Goal: Transaction & Acquisition: Download file/media

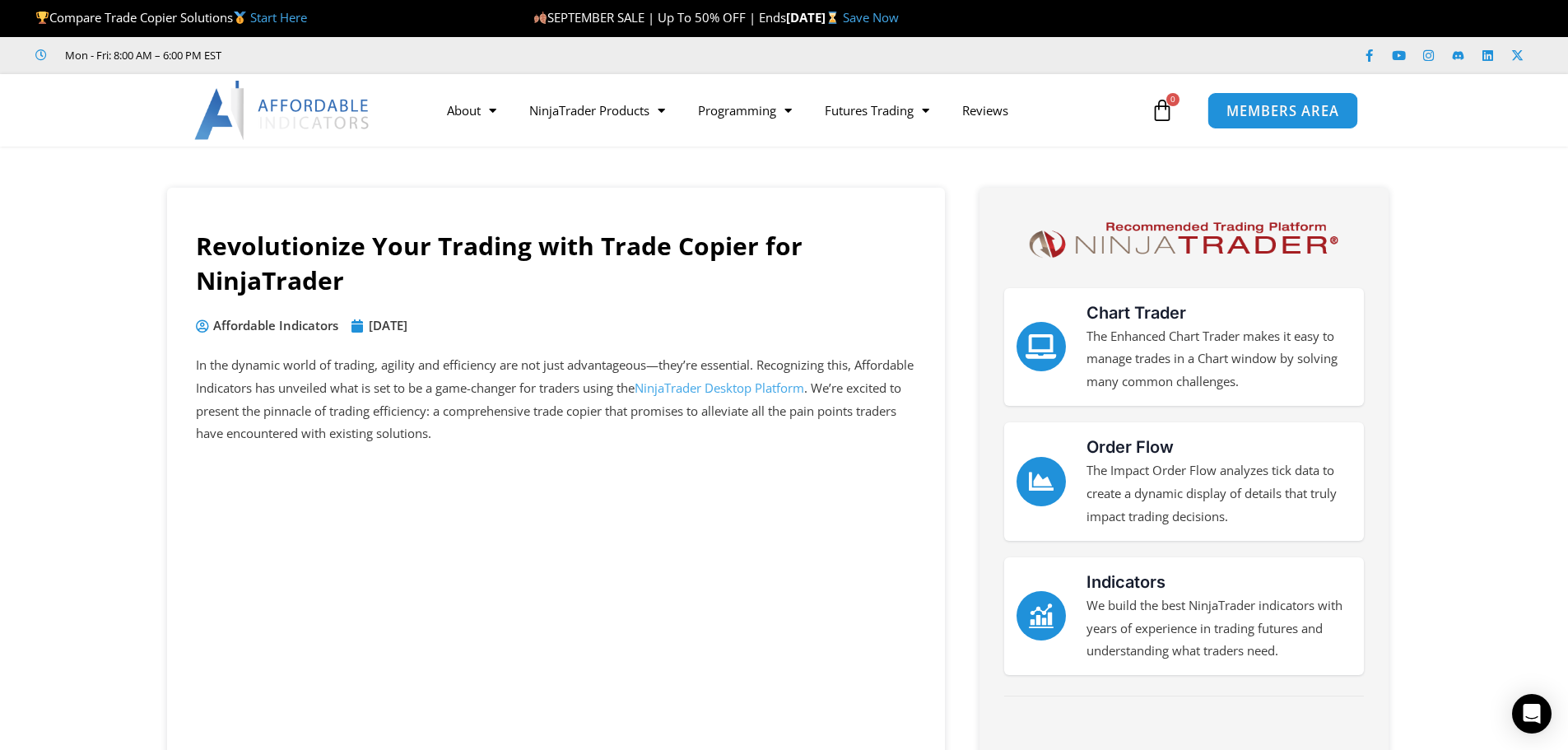
click at [1283, 111] on span "MEMBERS AREA" at bounding box center [1282, 111] width 113 height 14
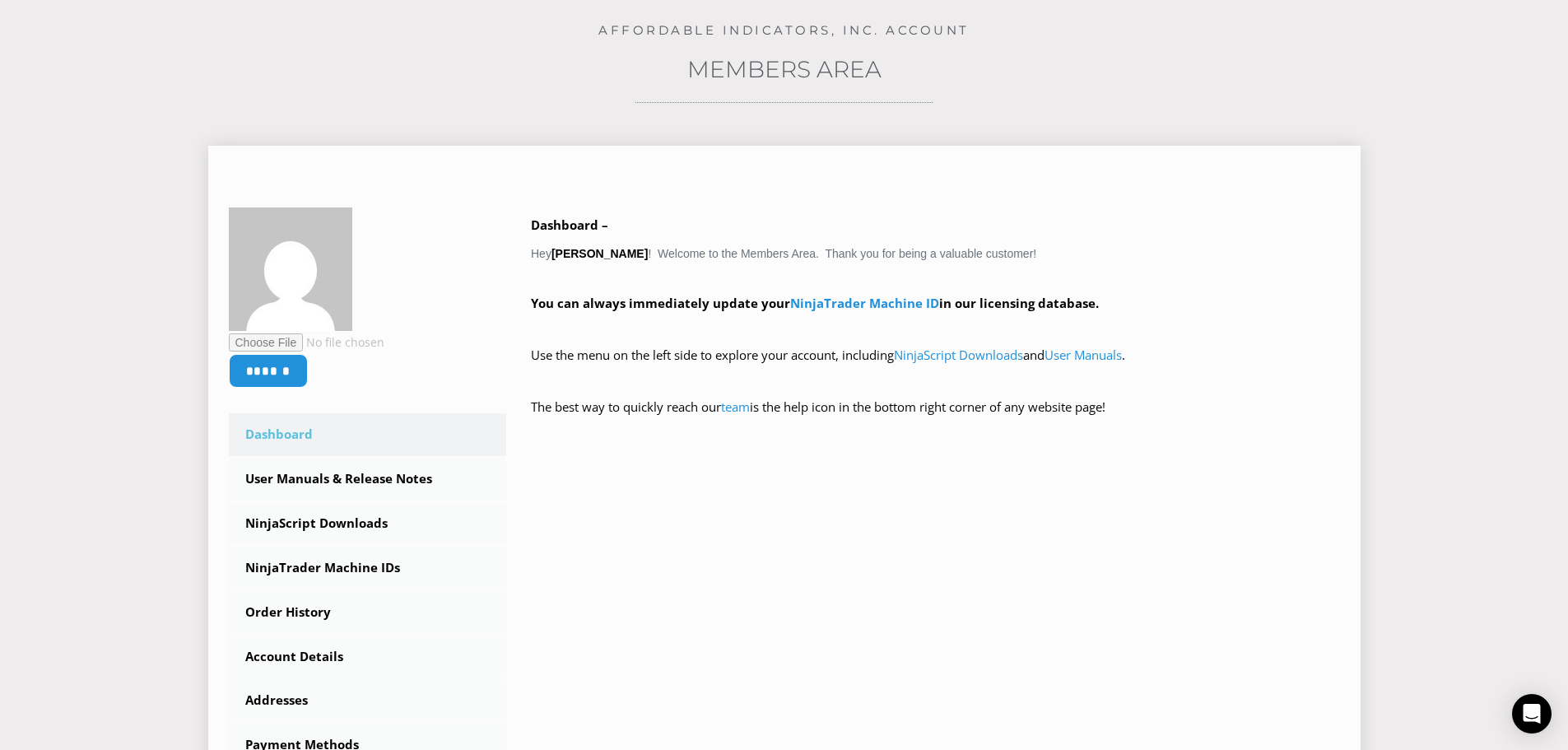
scroll to position [412, 0]
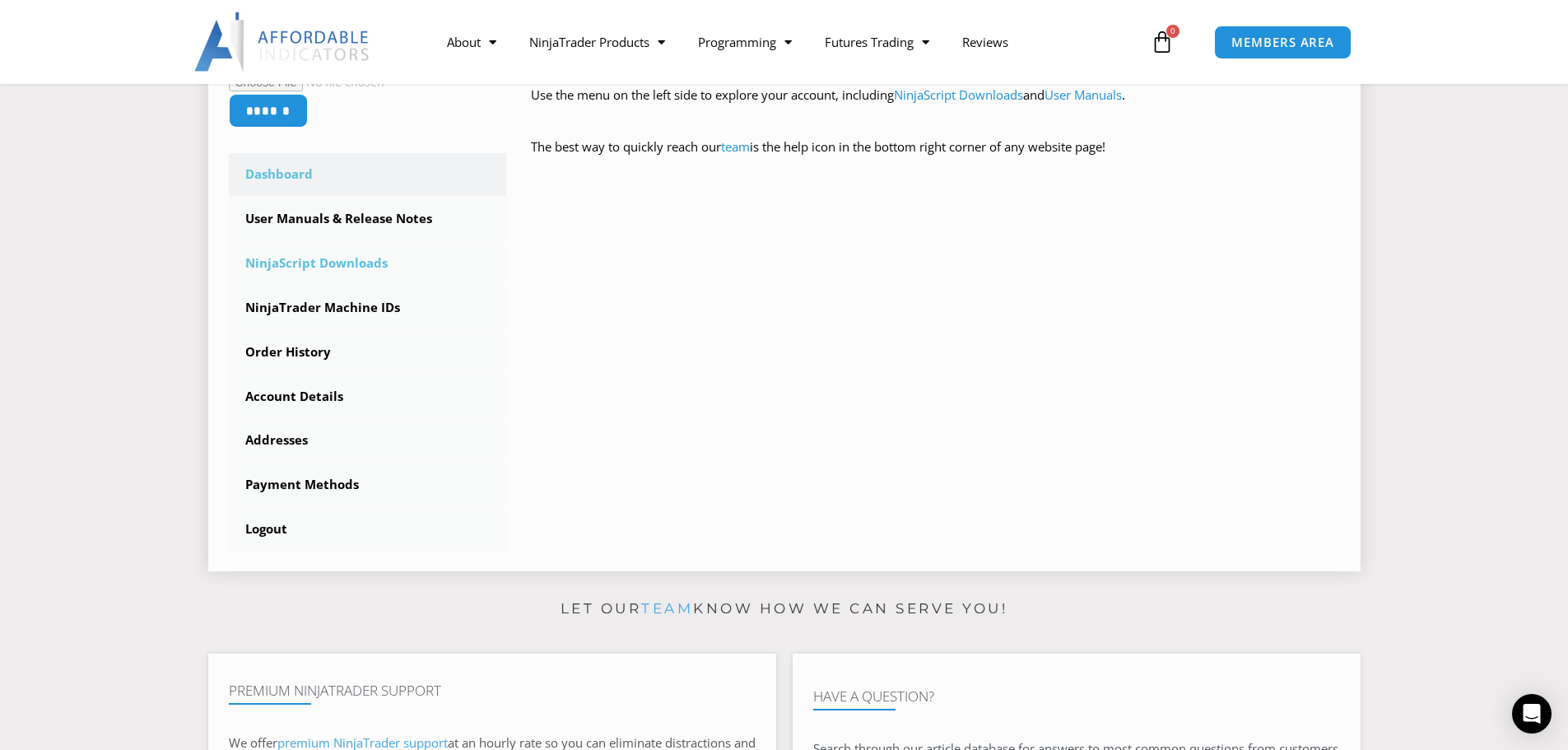
click at [352, 263] on link "NinjaScript Downloads" at bounding box center [367, 264] width 278 height 43
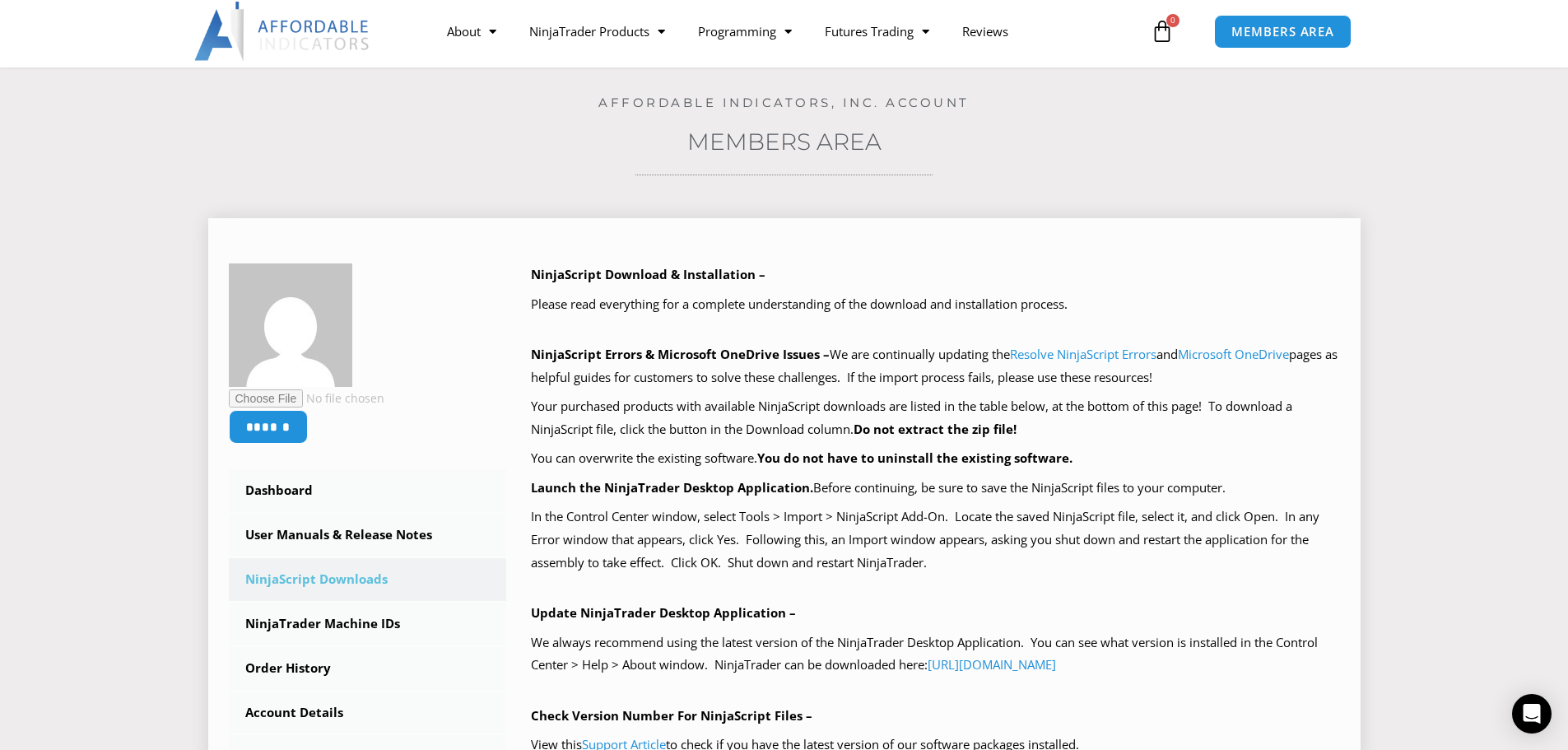
scroll to position [82, 0]
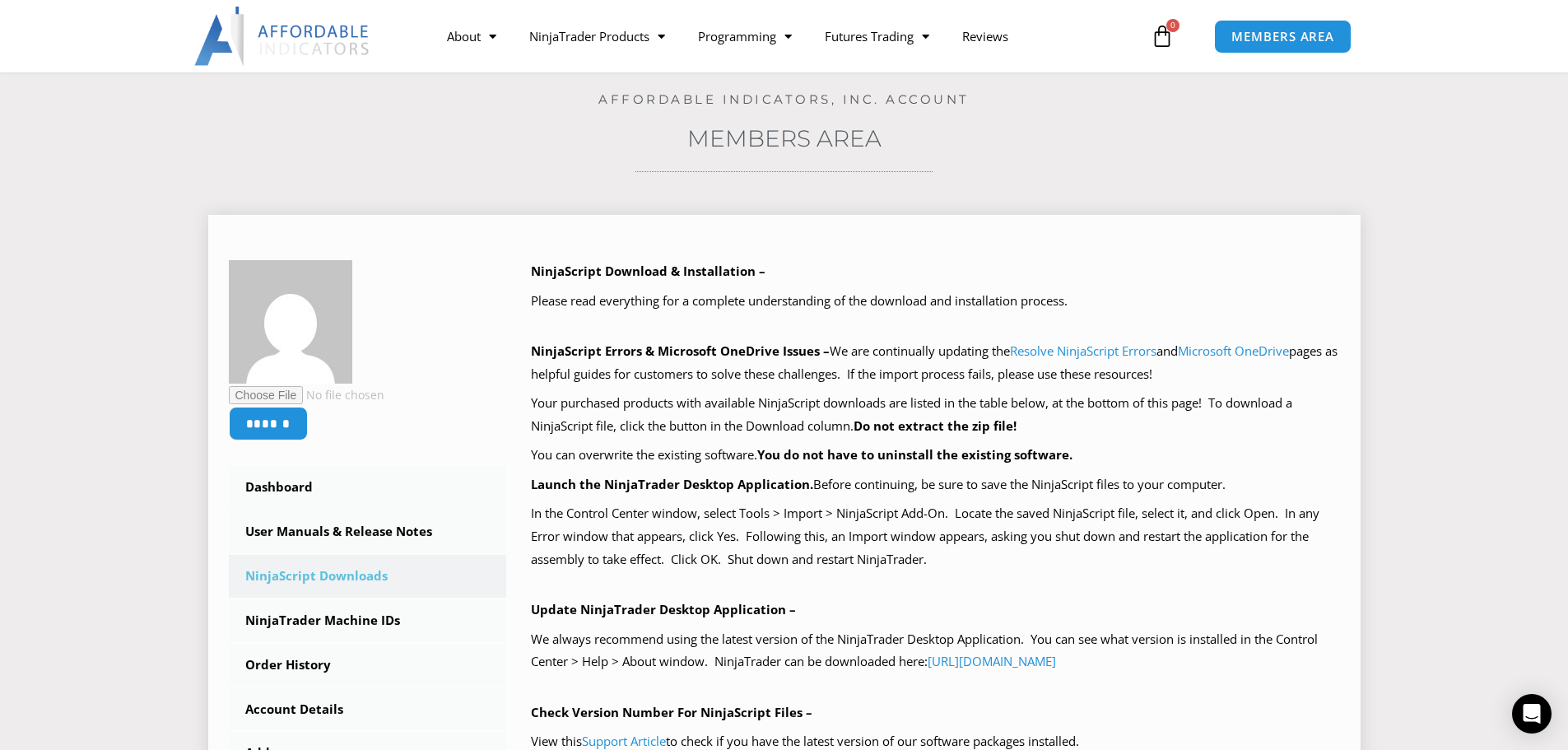
click at [324, 577] on link "NinjaScript Downloads" at bounding box center [367, 577] width 278 height 43
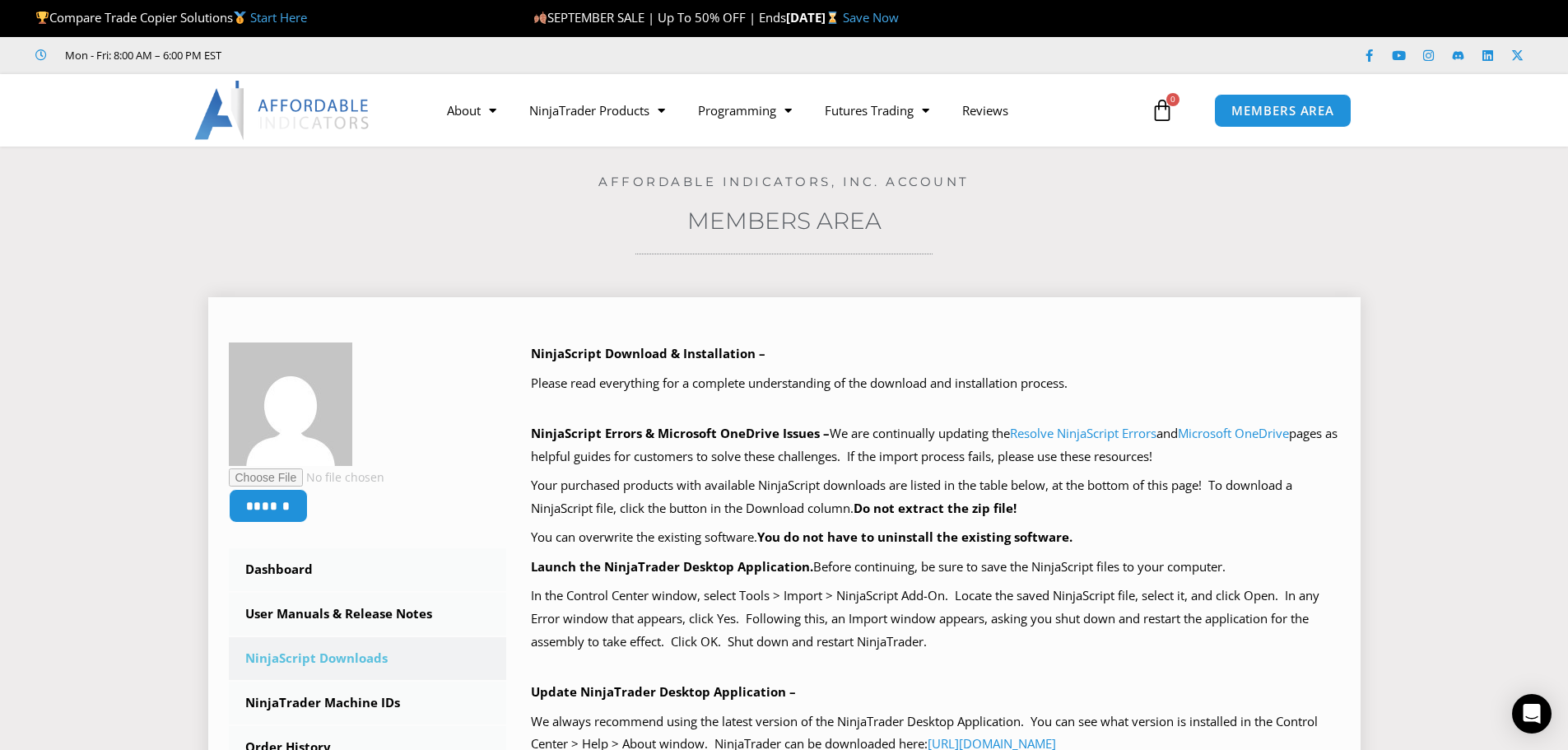
click at [321, 658] on link "NinjaScript Downloads" at bounding box center [367, 659] width 278 height 43
click at [371, 659] on link "NinjaScript Downloads" at bounding box center [367, 659] width 278 height 43
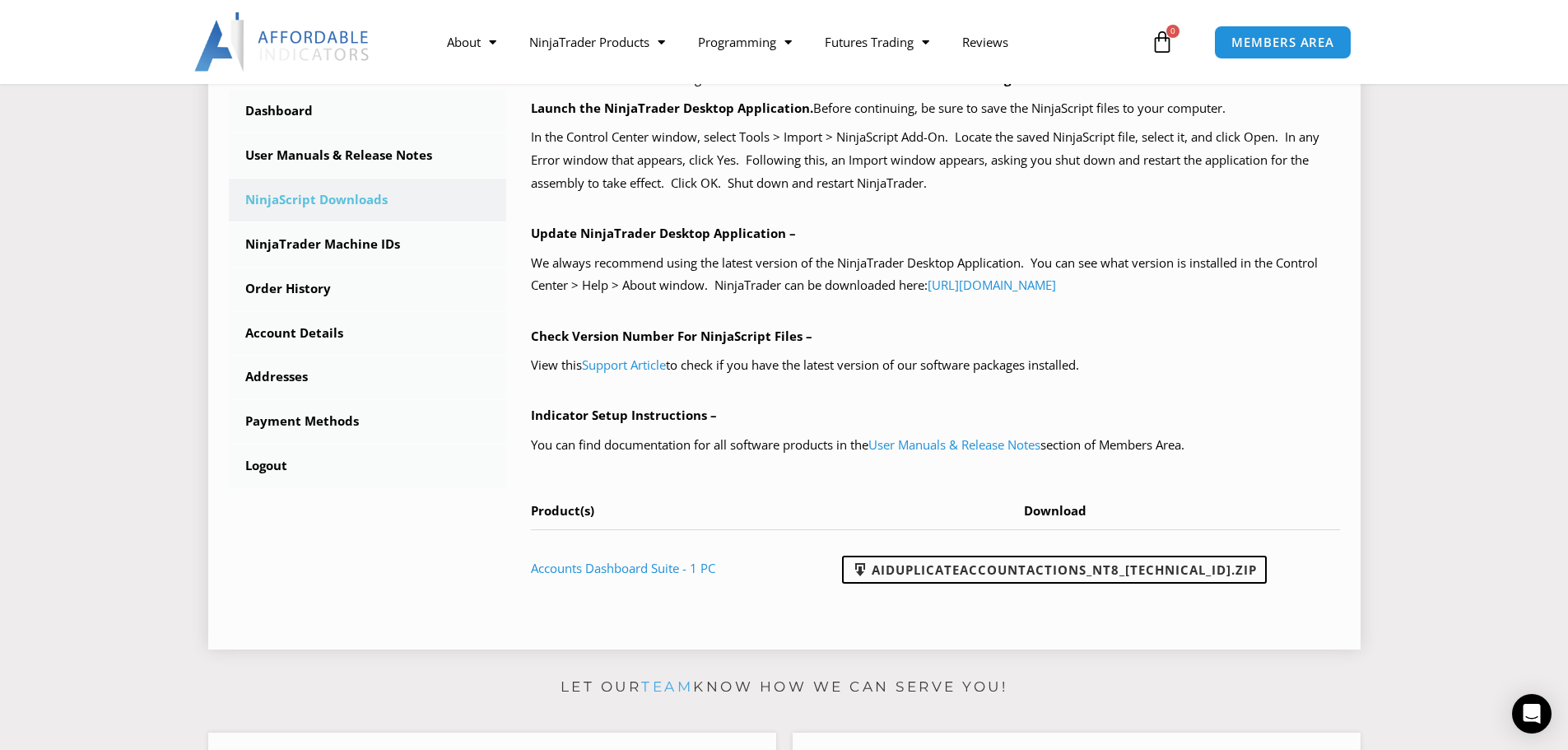
scroll to position [577, 0]
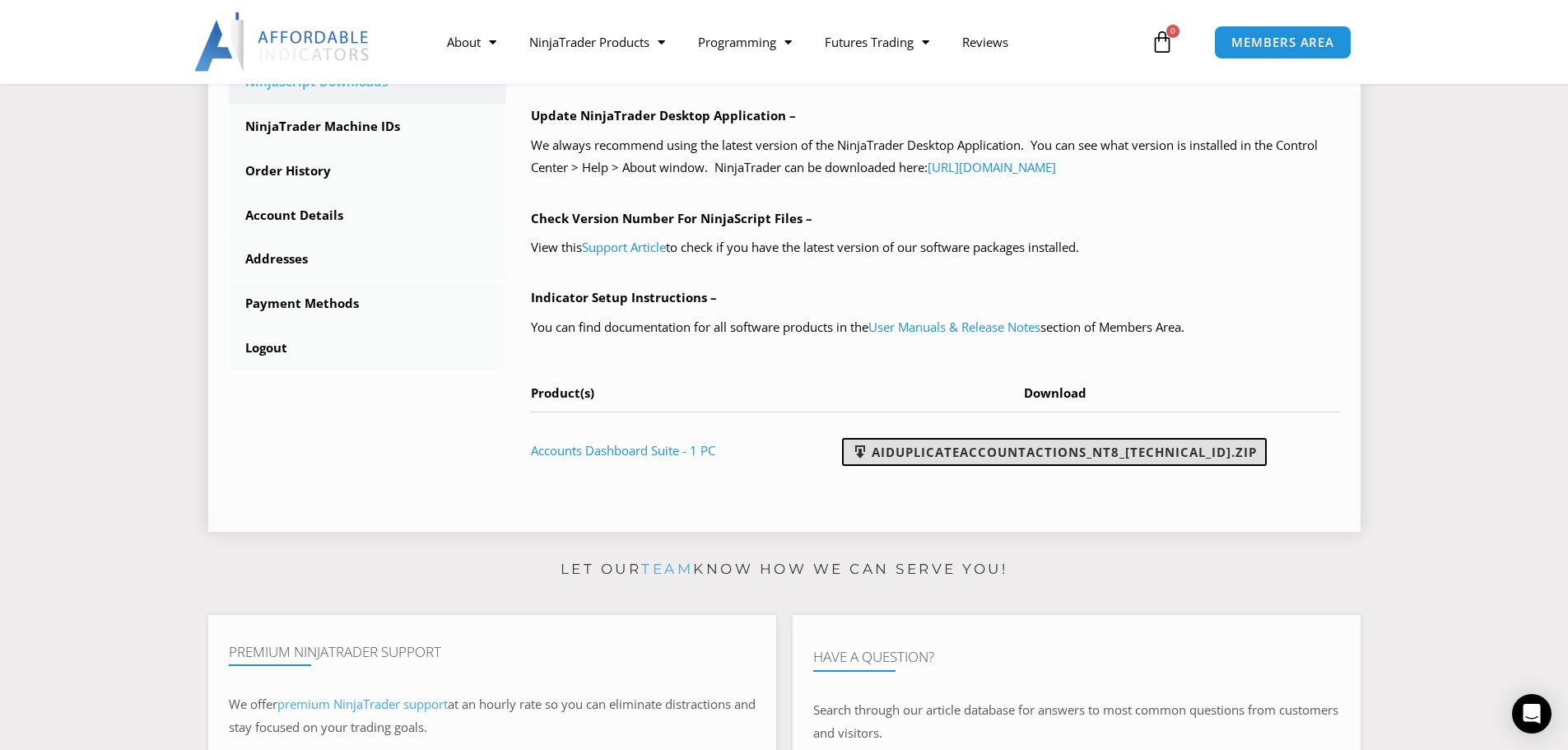
click at [1135, 446] on link "AIDuplicateAccountActions_NT8_[TECHNICAL_ID].zip" at bounding box center [1055, 452] width 425 height 28
